Goal: Information Seeking & Learning: Learn about a topic

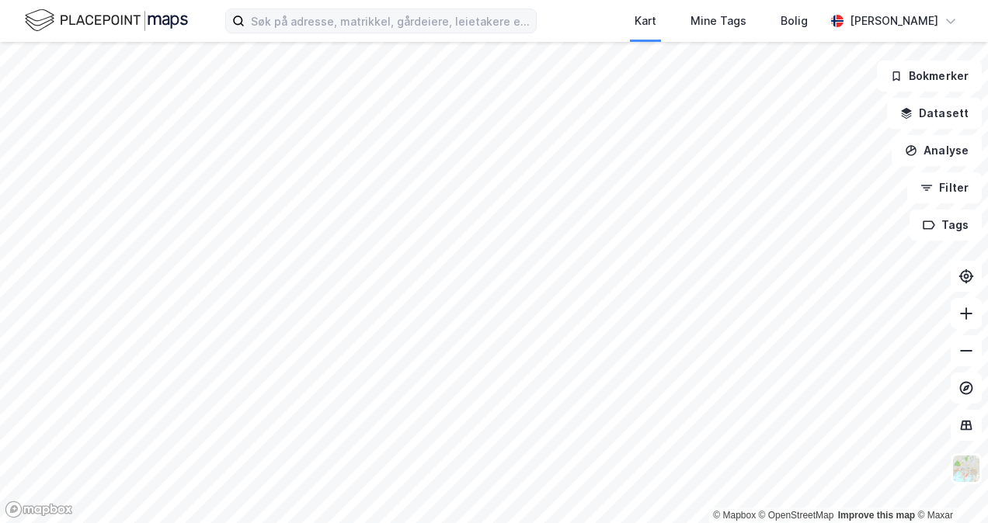
click at [387, 16] on div "Kart Mine Tags [PERSON_NAME] © Mapbox © OpenStreetMap Improve this map © Maxar …" at bounding box center [494, 261] width 988 height 523
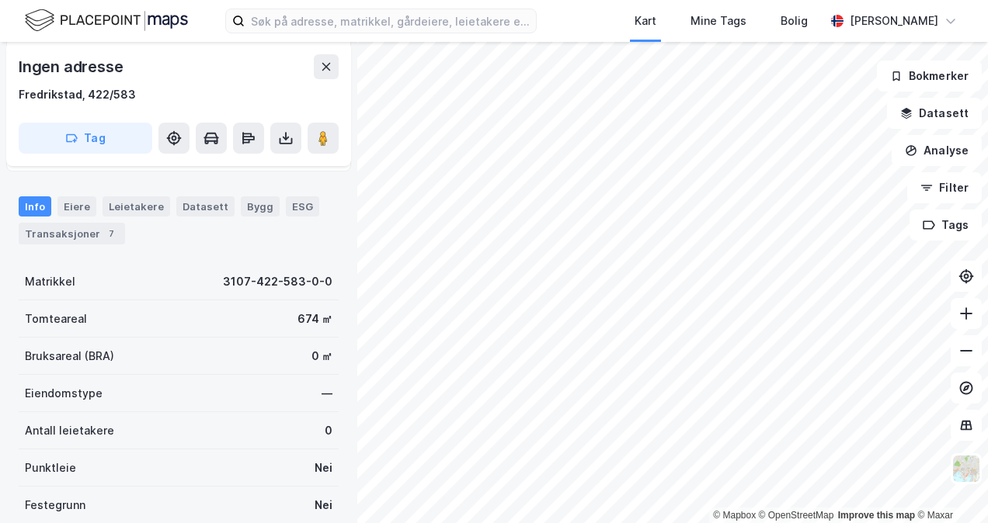
scroll to position [155, 0]
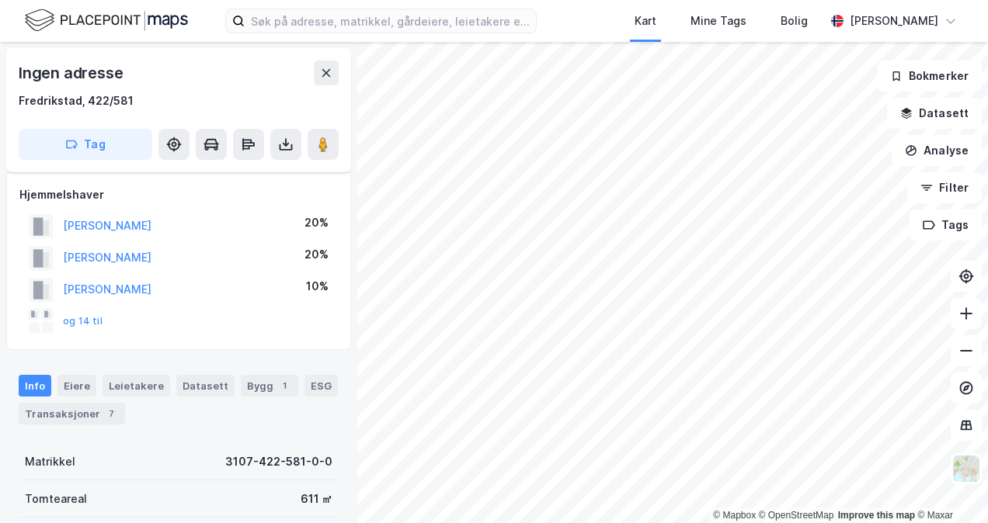
scroll to position [155, 0]
